Goal: Check status: Check status

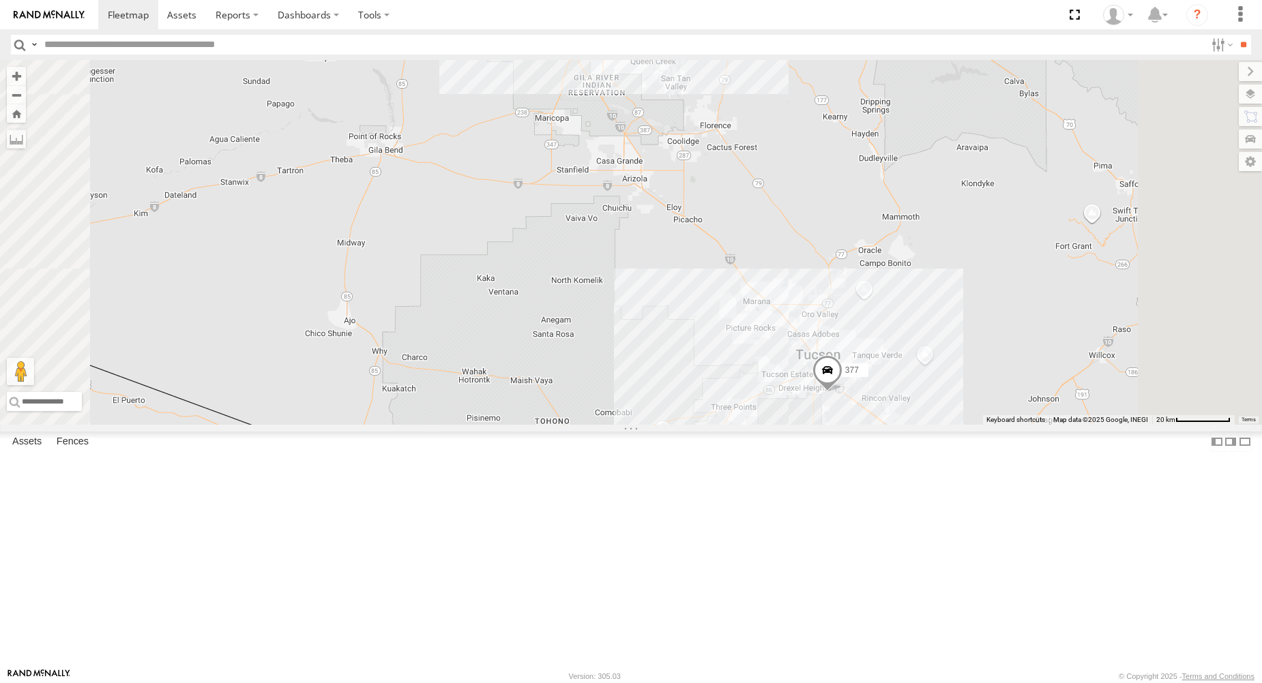
drag, startPoint x: 912, startPoint y: 457, endPoint x: 894, endPoint y: 437, distance: 27.0
click at [893, 425] on div "377 595 5 324" at bounding box center [631, 242] width 1262 height 365
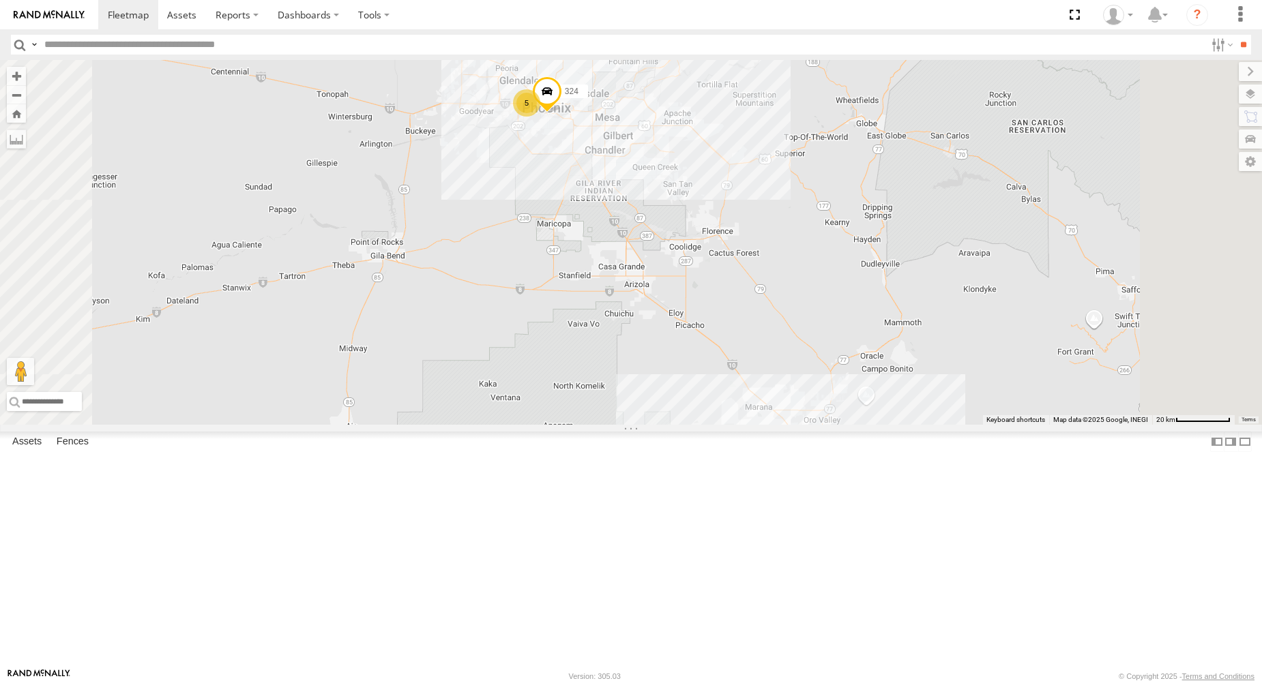
drag, startPoint x: 899, startPoint y: 488, endPoint x: 801, endPoint y: 326, distance: 189.5
click at [802, 329] on div "377 595 5 324" at bounding box center [631, 242] width 1262 height 365
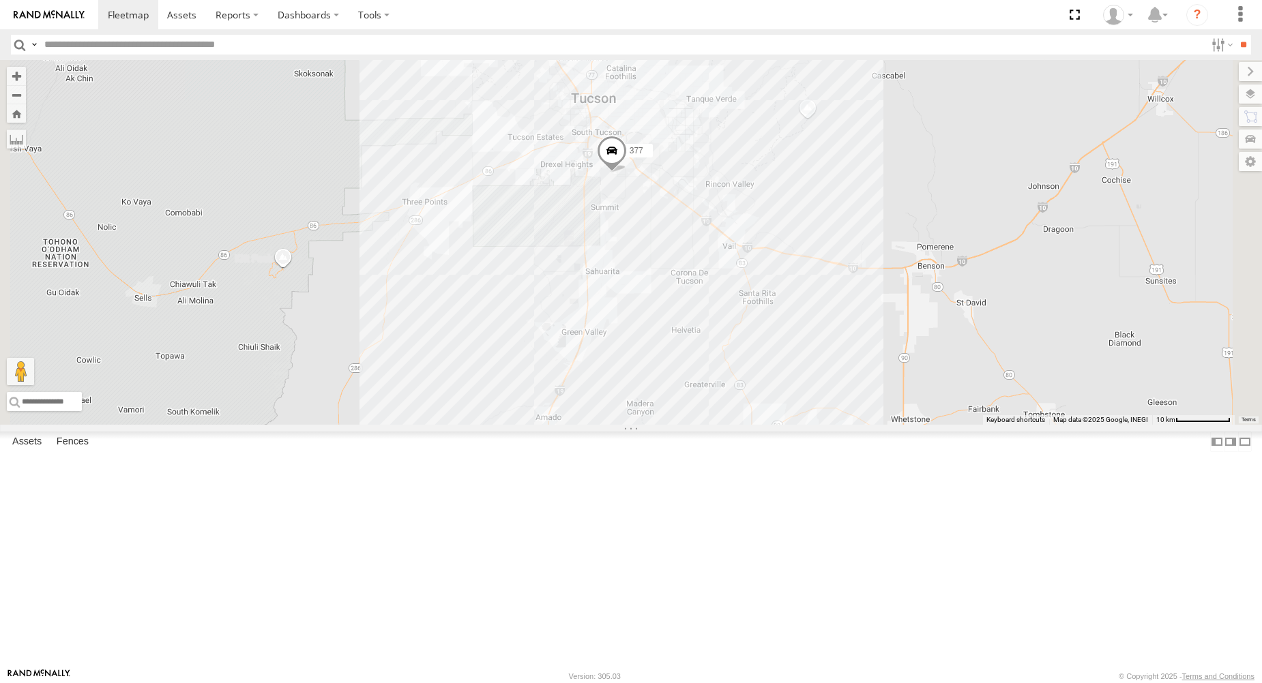
click at [627, 172] on span at bounding box center [612, 153] width 30 height 37
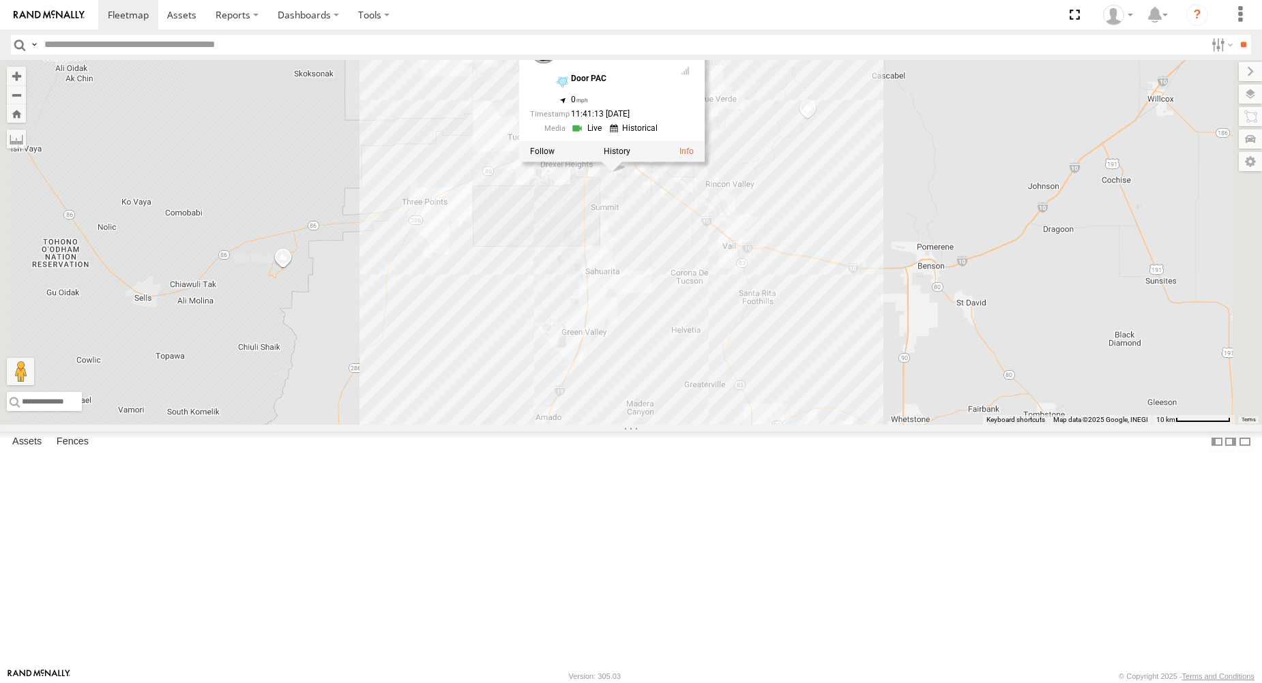
click at [621, 356] on div "377 595 324 377 Phoenix Door PAC 32.12728 , -110.93754 0 11:41:13 [DATE]" at bounding box center [631, 242] width 1262 height 365
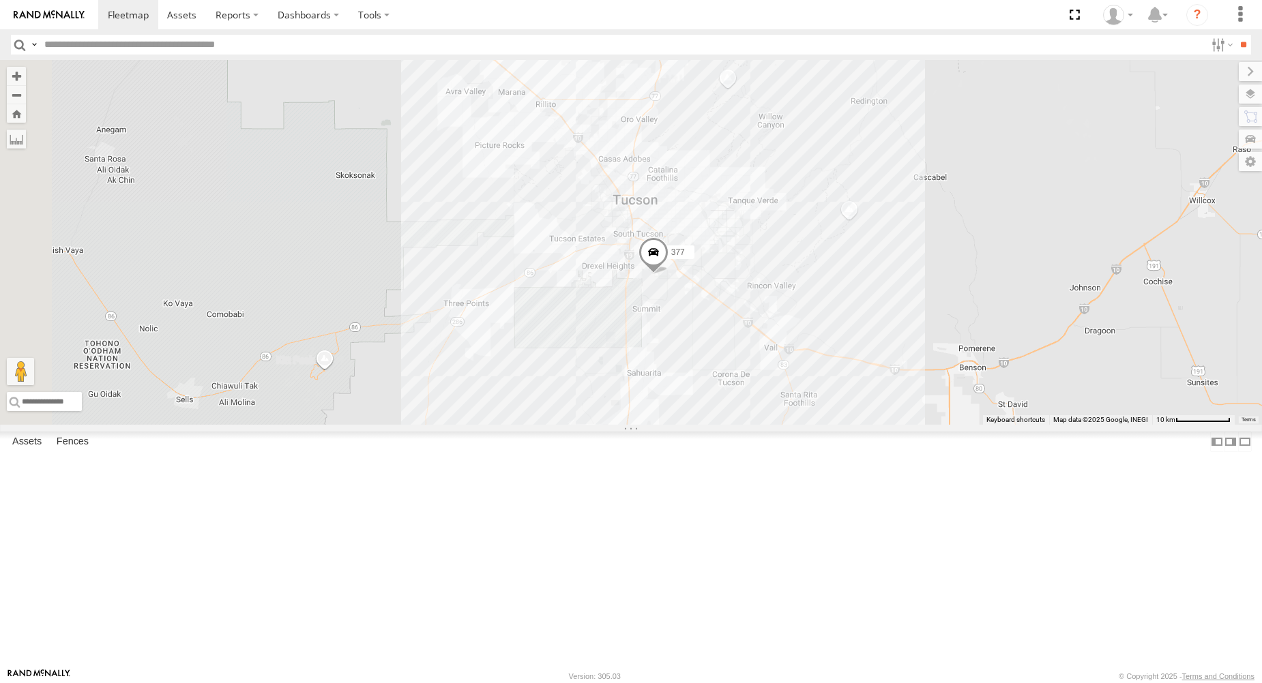
drag, startPoint x: 606, startPoint y: 315, endPoint x: 646, endPoint y: 402, distance: 95.8
click at [632, 383] on div "377 595 324" at bounding box center [631, 242] width 1262 height 365
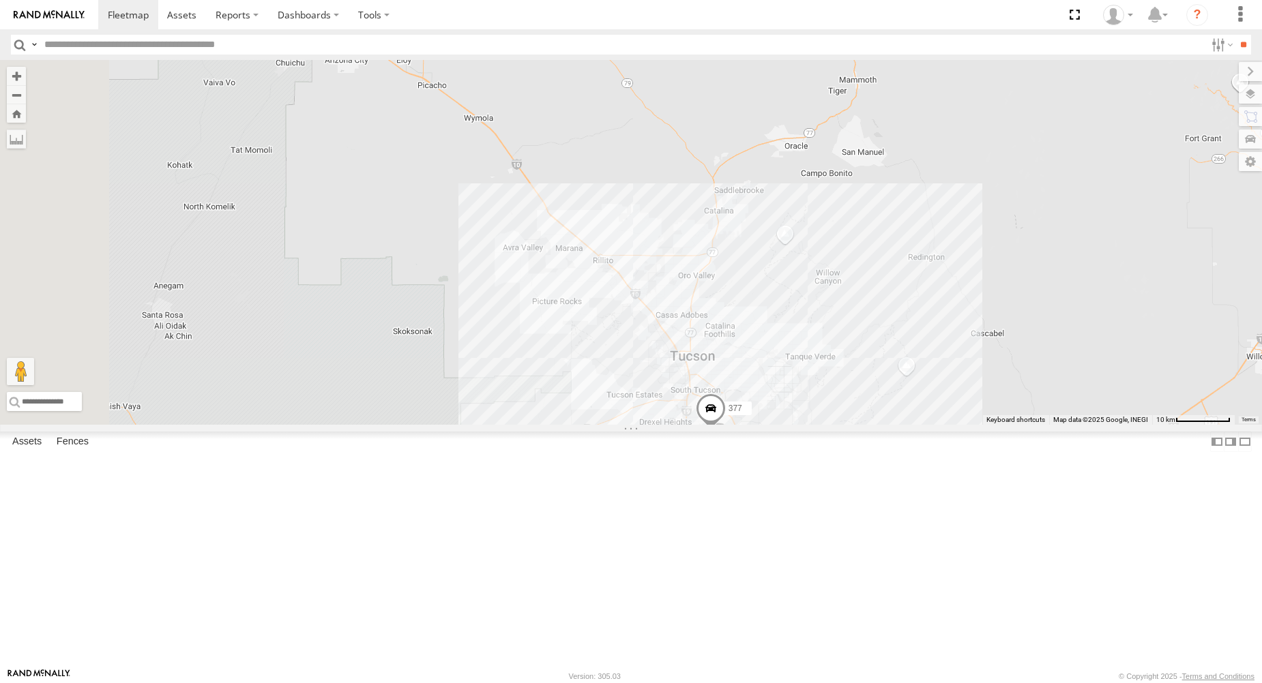
drag, startPoint x: 600, startPoint y: 318, endPoint x: 634, endPoint y: 413, distance: 101.4
click at [627, 413] on div "377 595 324" at bounding box center [631, 242] width 1262 height 365
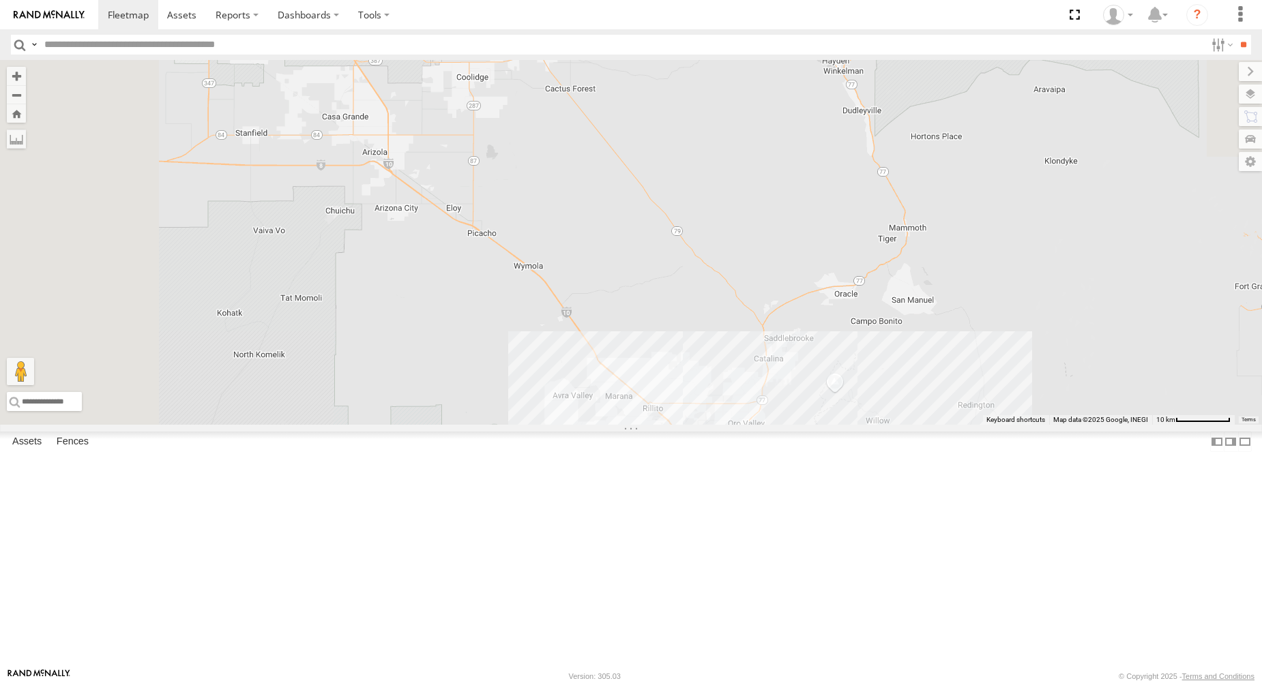
drag, startPoint x: 550, startPoint y: 301, endPoint x: 636, endPoint y: 437, distance: 160.3
click at [636, 425] on div "377 595 324" at bounding box center [631, 242] width 1262 height 365
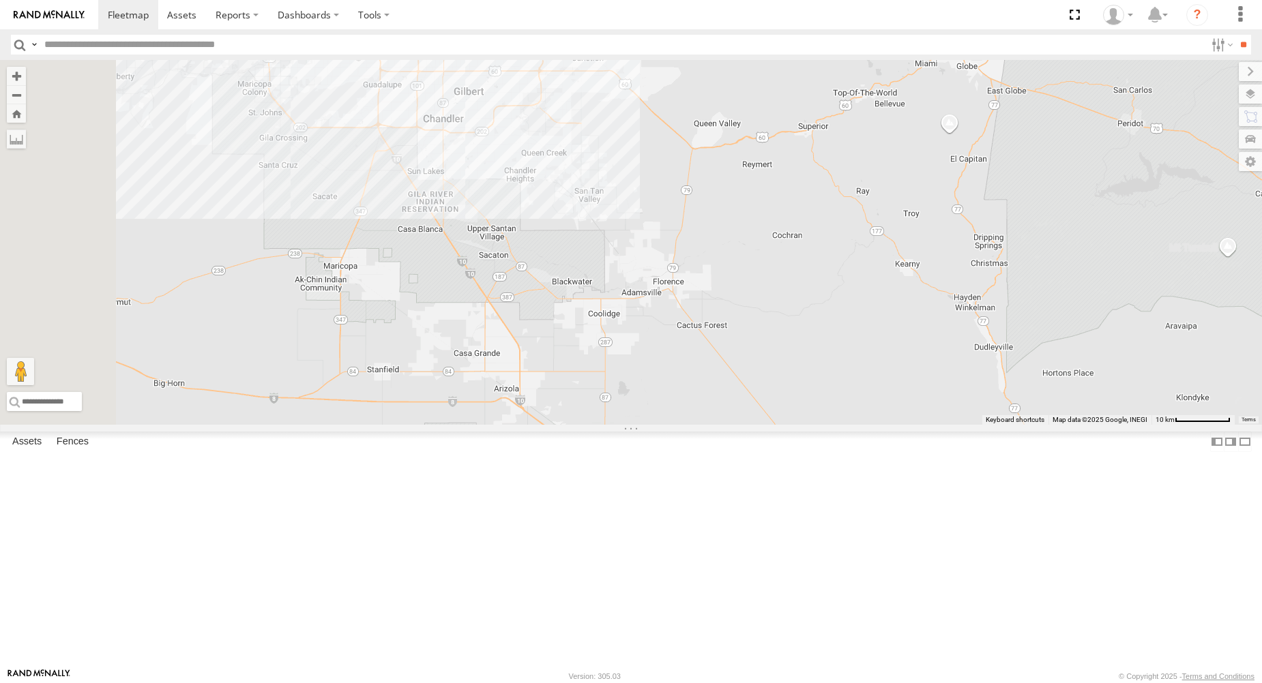
drag, startPoint x: 591, startPoint y: 404, endPoint x: 611, endPoint y: 460, distance: 59.3
click at [606, 425] on div "377 595 324 5" at bounding box center [631, 242] width 1262 height 365
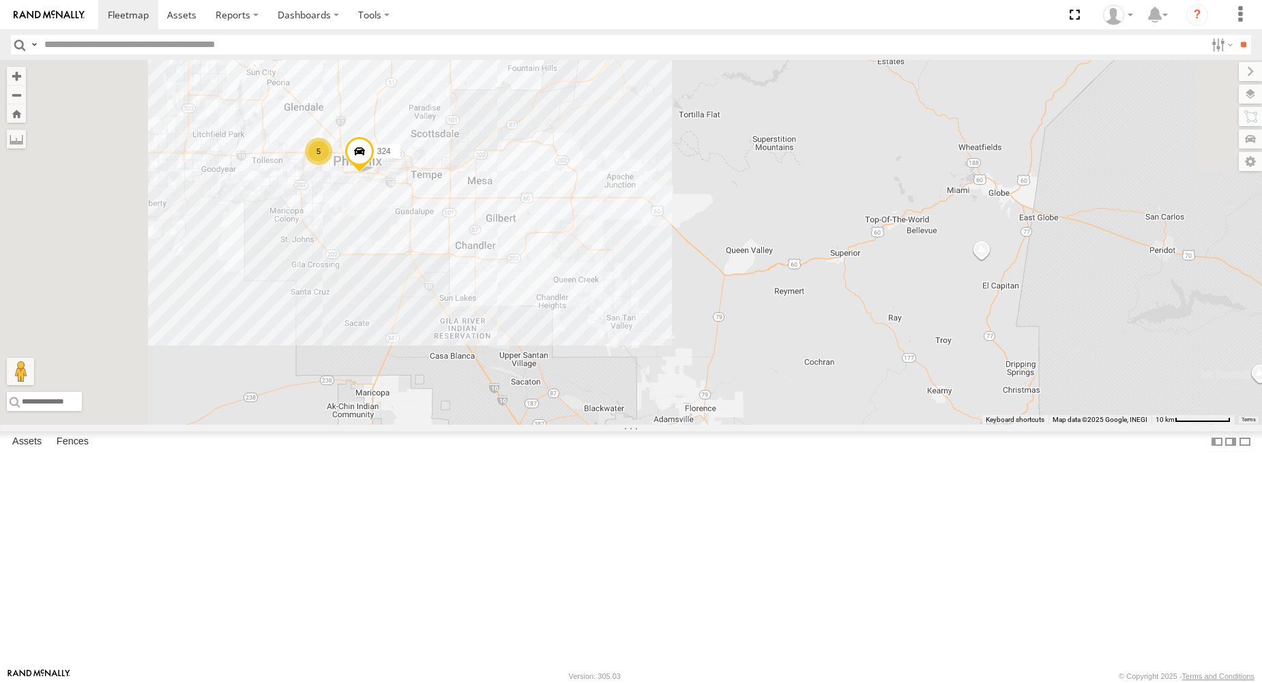
drag, startPoint x: 597, startPoint y: 229, endPoint x: 608, endPoint y: 282, distance: 54.4
click at [608, 280] on div "377 595 324 5" at bounding box center [631, 242] width 1262 height 365
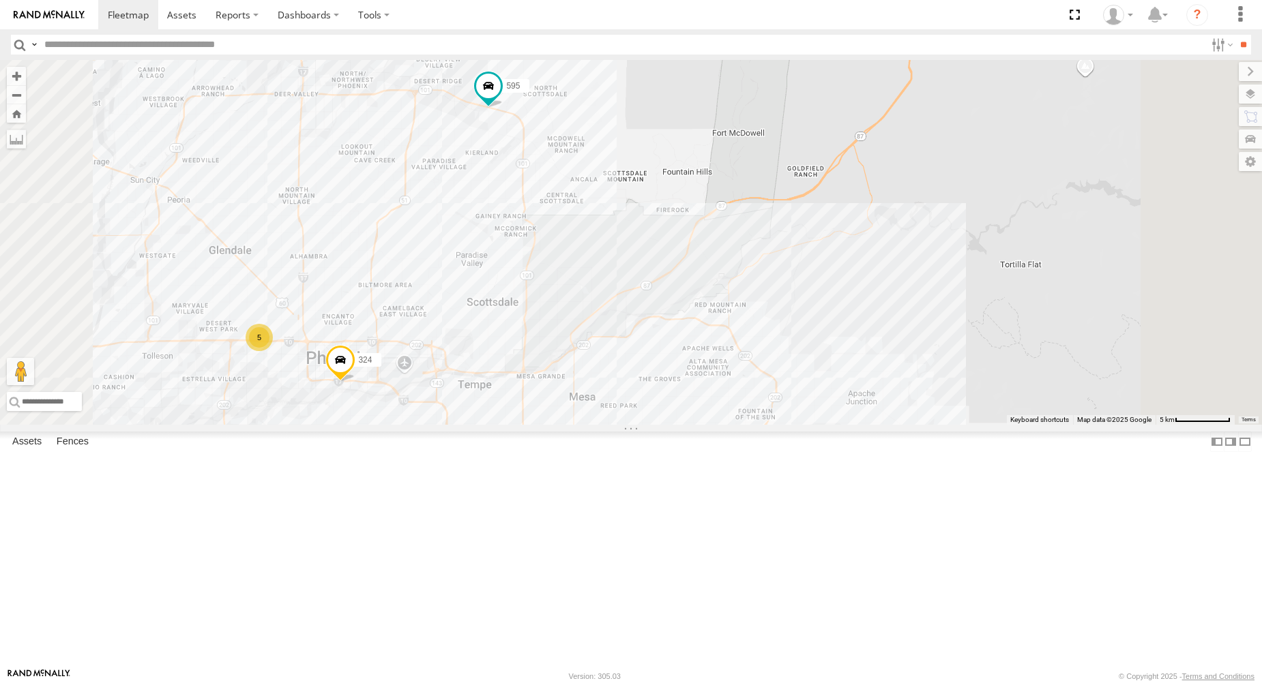
drag, startPoint x: 593, startPoint y: 299, endPoint x: 654, endPoint y: 275, distance: 65.9
click at [653, 280] on div "377 595 324 5" at bounding box center [631, 242] width 1262 height 365
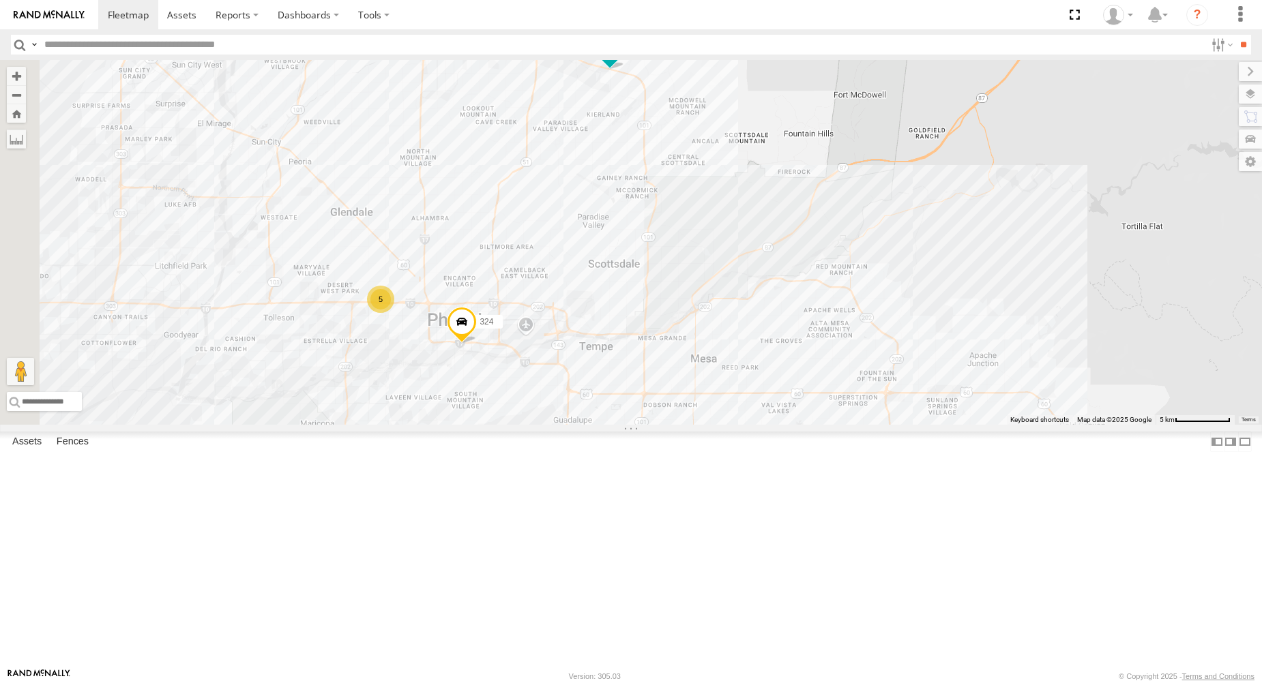
click at [477, 344] on span at bounding box center [462, 325] width 30 height 37
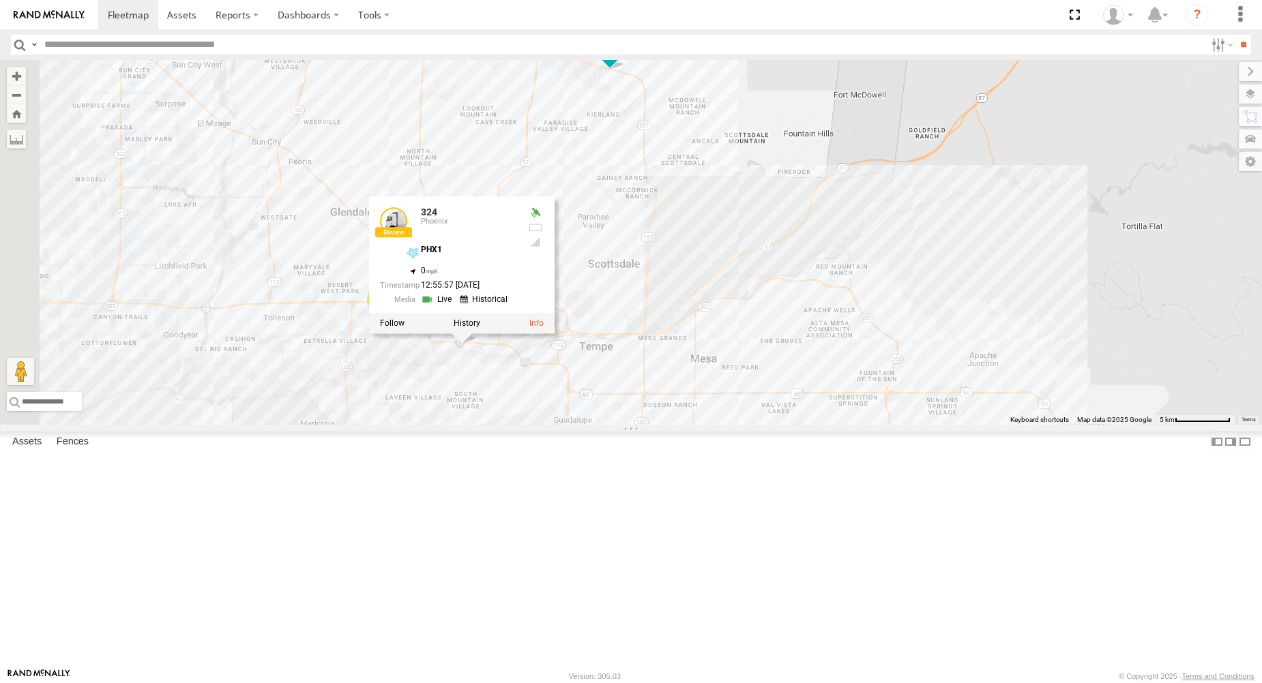
drag, startPoint x: 616, startPoint y: 129, endPoint x: 616, endPoint y: 114, distance: 15.0
click at [616, 125] on div "377 595 324 5 324 Phoenix PHX1 33.42805 , -112.07469 0 12:55:57 [DATE]" at bounding box center [631, 242] width 1262 height 365
